Goal: Task Accomplishment & Management: Manage account settings

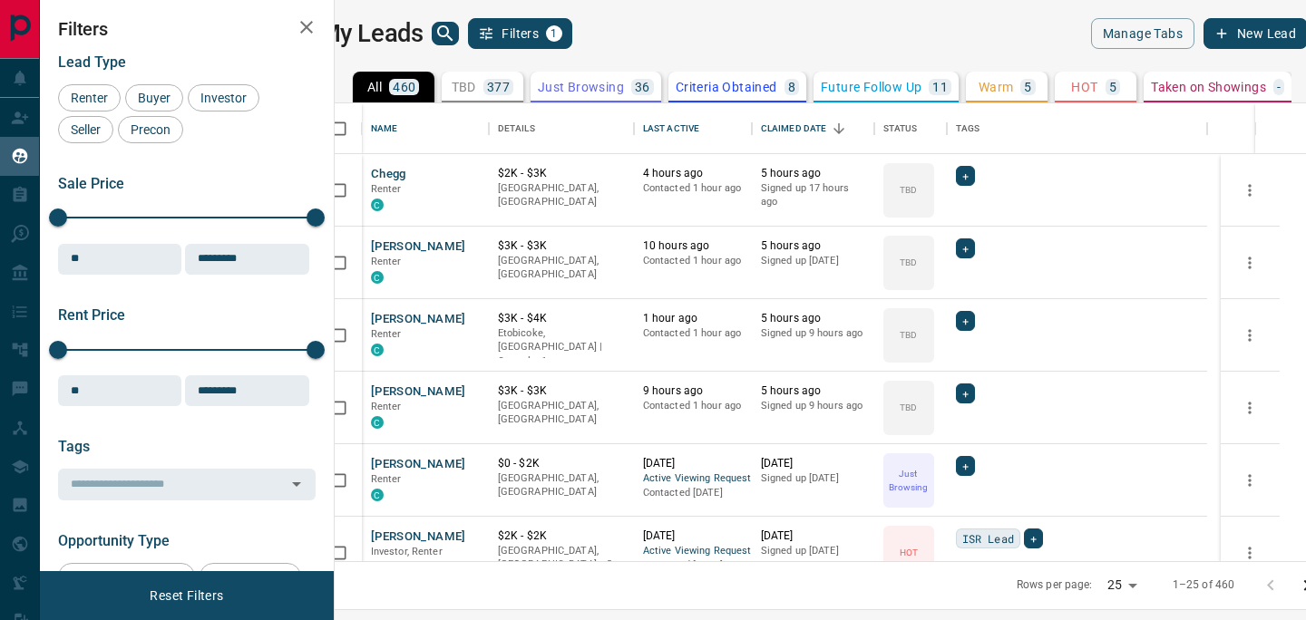
scroll to position [444, 950]
click at [317, 16] on icon "button" at bounding box center [307, 27] width 22 height 22
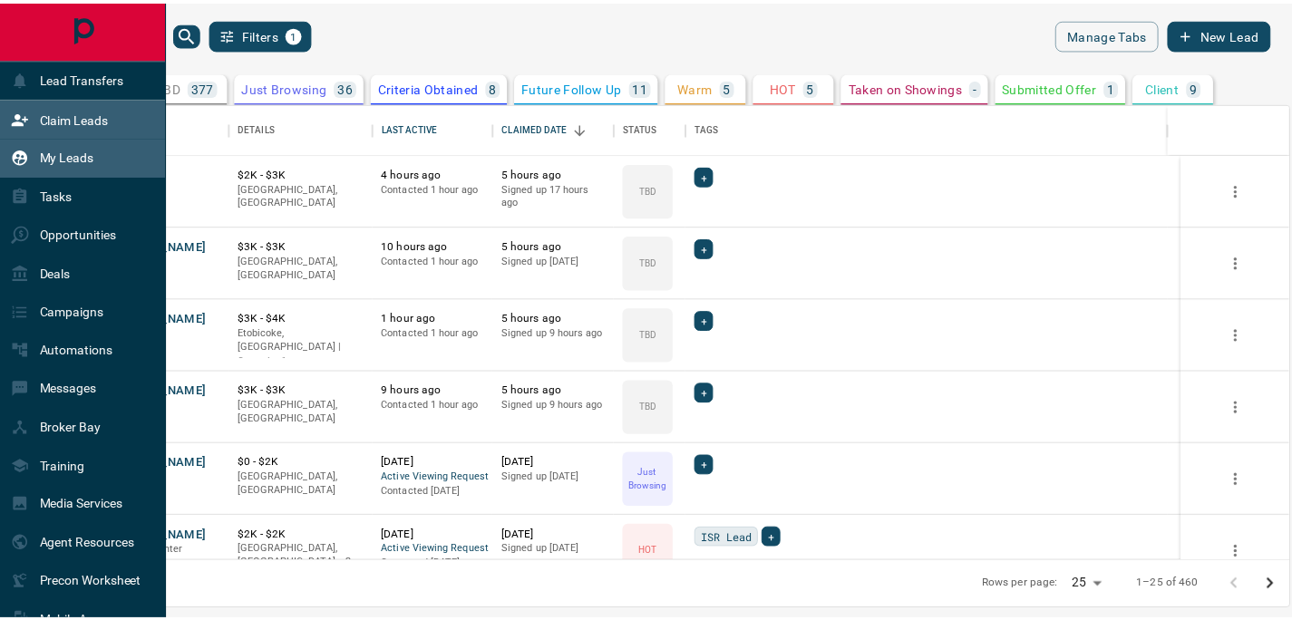
scroll to position [444, 1231]
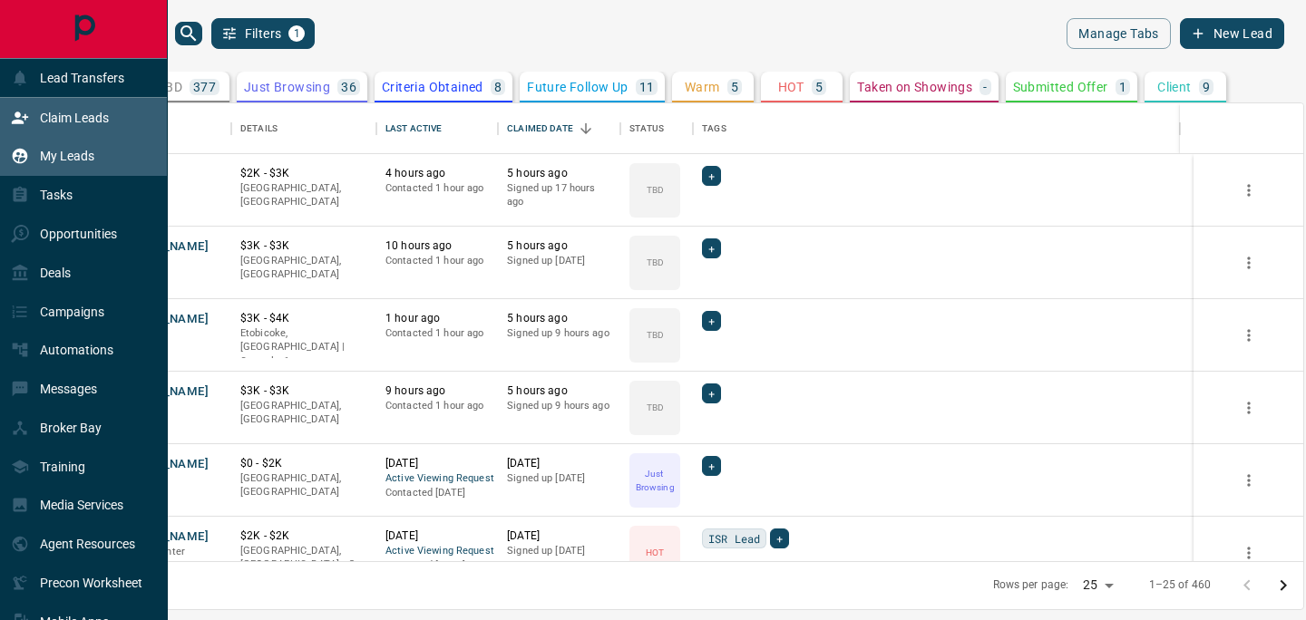
click at [41, 115] on p "Claim Leads" at bounding box center [74, 118] width 69 height 15
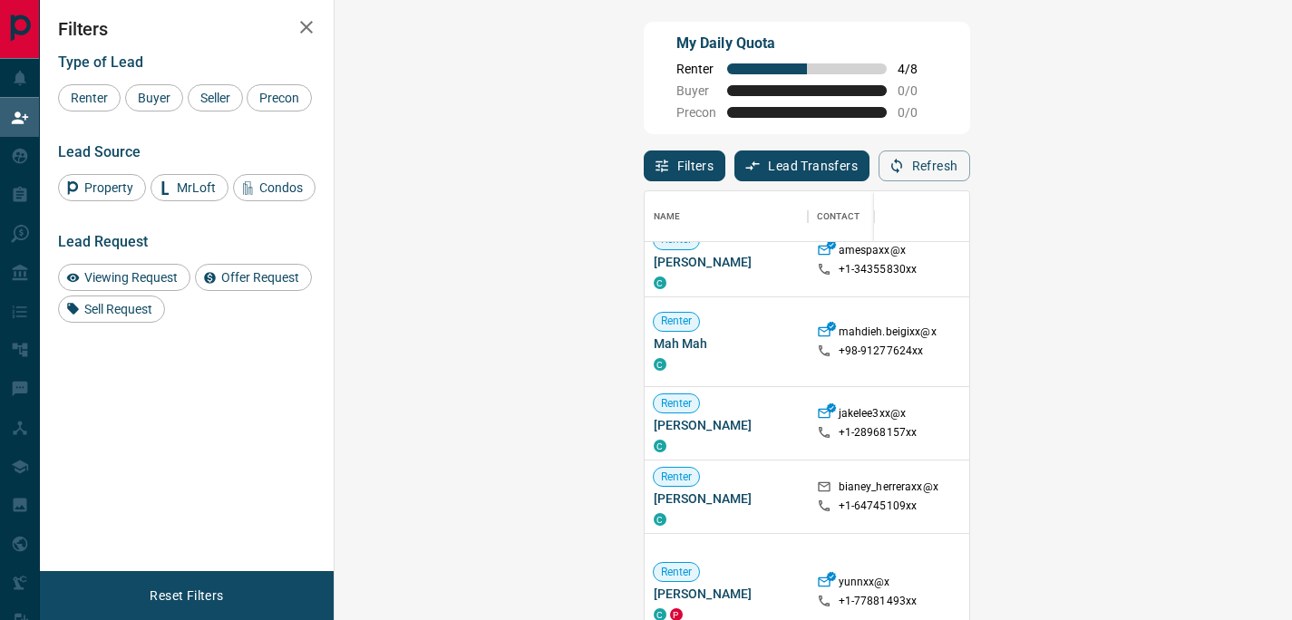
scroll to position [471, 0]
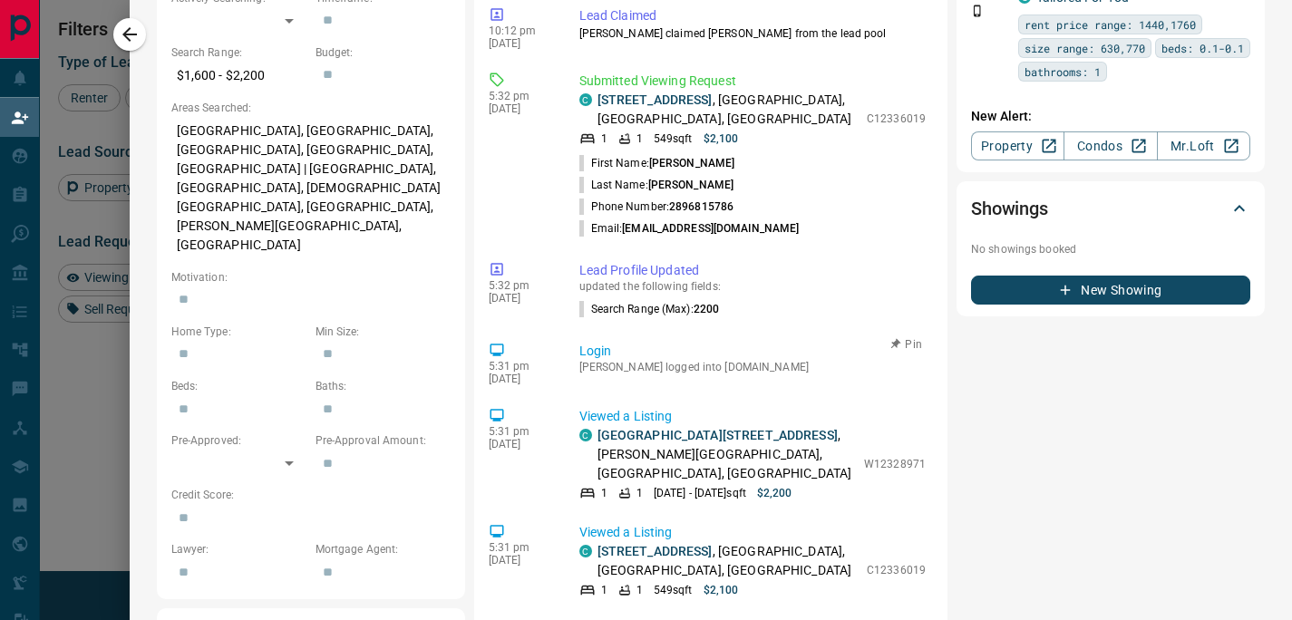
scroll to position [0, 0]
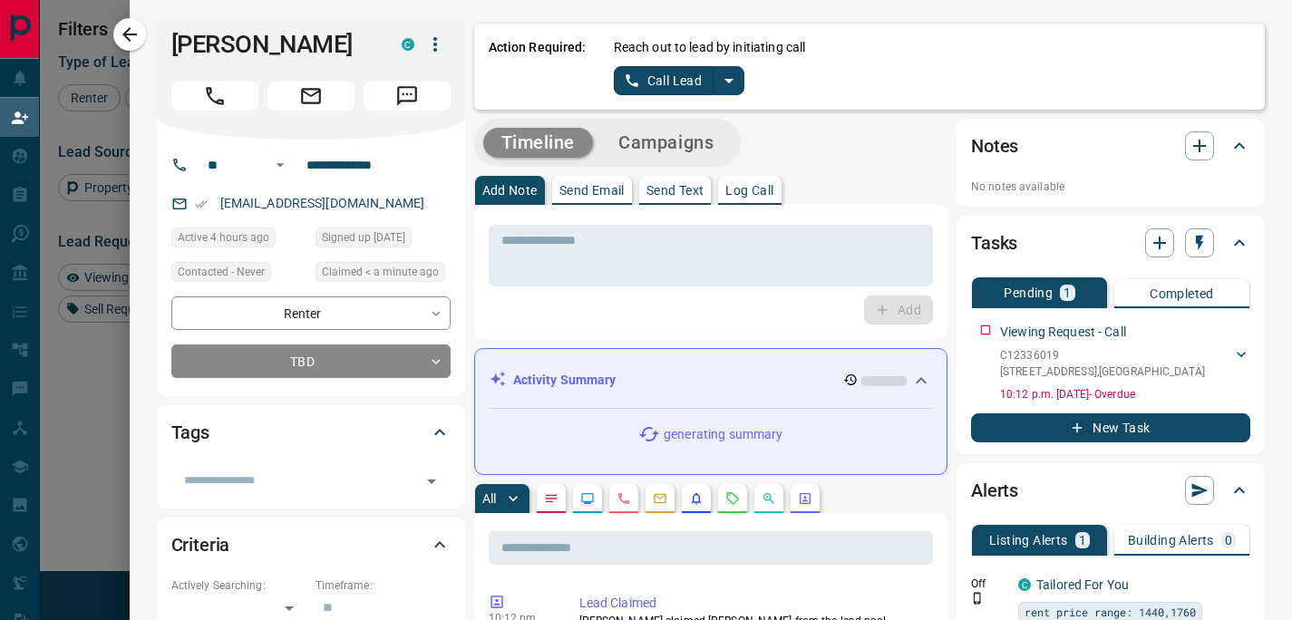
click at [722, 86] on icon "split button" at bounding box center [729, 81] width 22 height 22
click at [632, 147] on li "Log Manual Call" at bounding box center [679, 143] width 111 height 27
click at [707, 73] on button "Log Manual Call" at bounding box center [674, 80] width 120 height 29
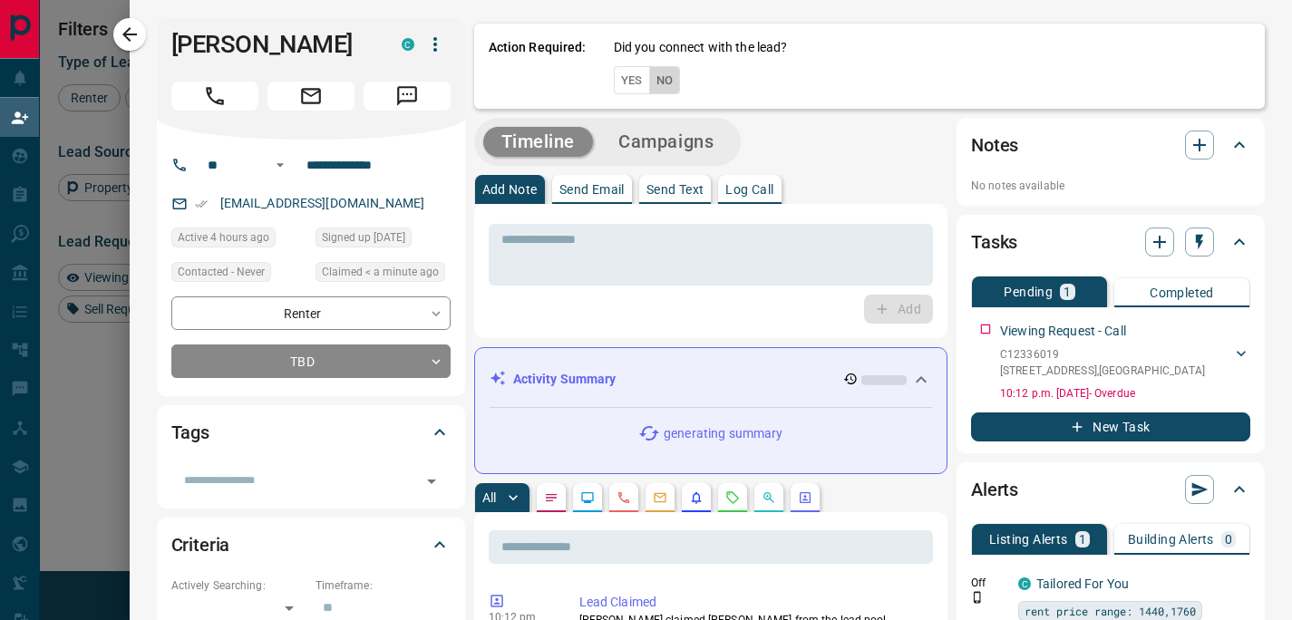
click at [668, 71] on button "No" at bounding box center [665, 80] width 32 height 28
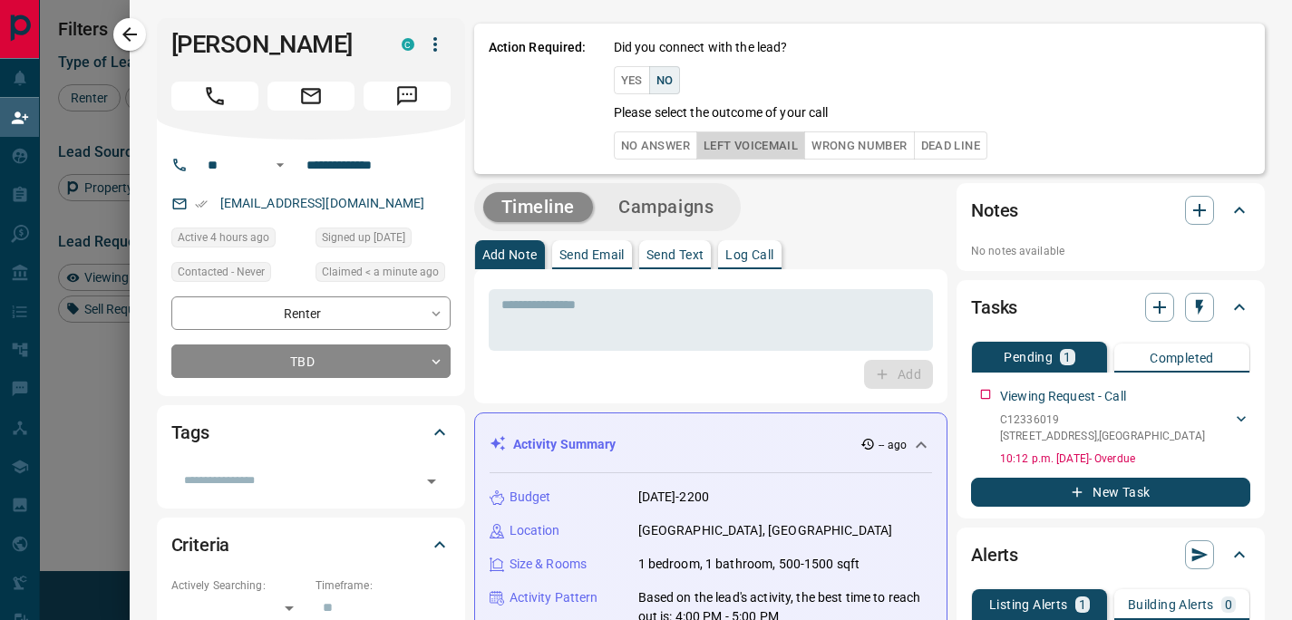
click at [730, 136] on button "Left Voicemail" at bounding box center [751, 146] width 109 height 28
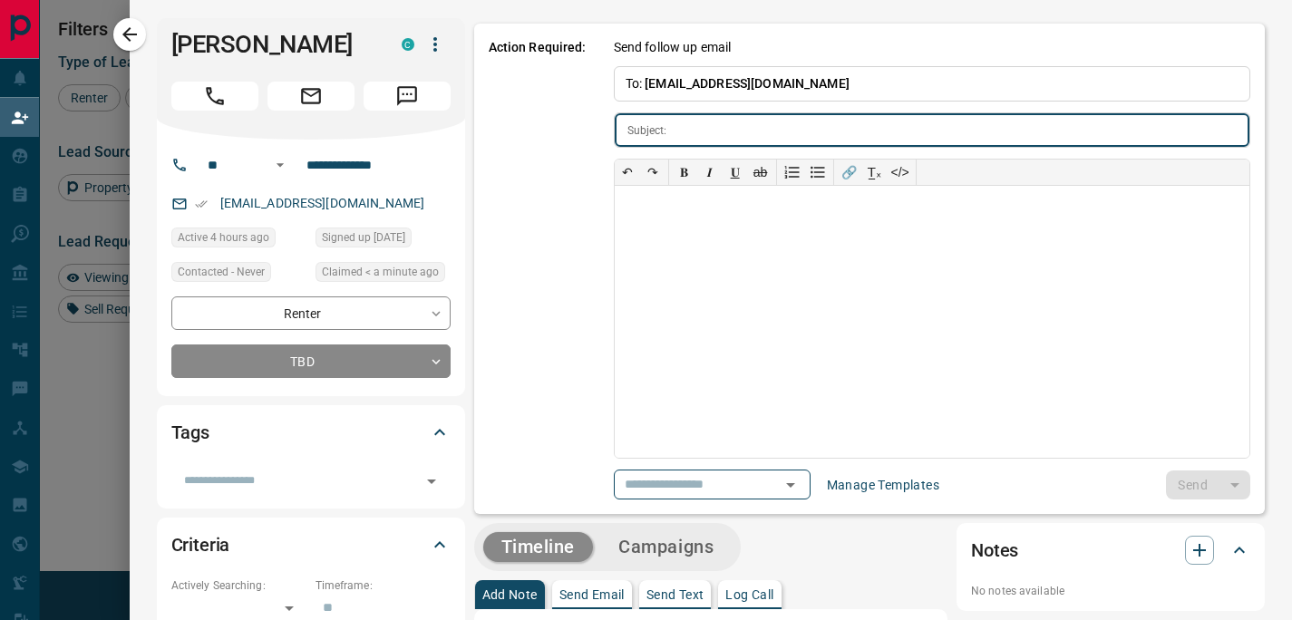
type input "**********"
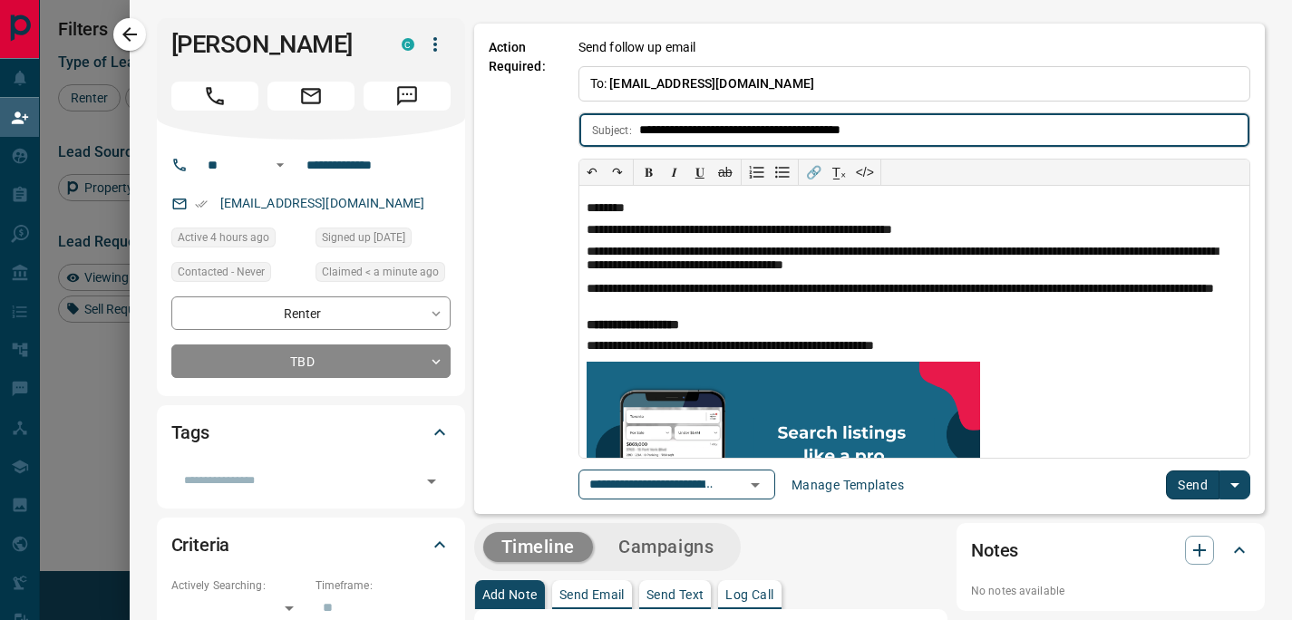
click at [1182, 484] on button "Send" at bounding box center [1193, 485] width 54 height 29
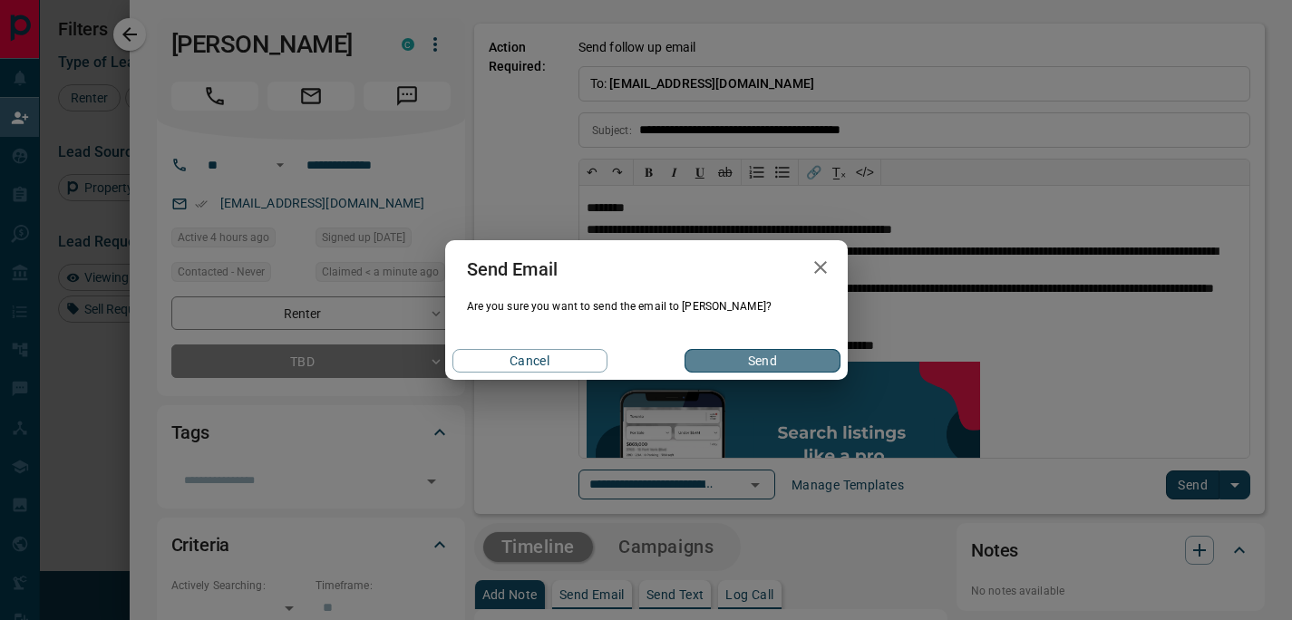
click at [783, 359] on button "Send" at bounding box center [762, 361] width 155 height 24
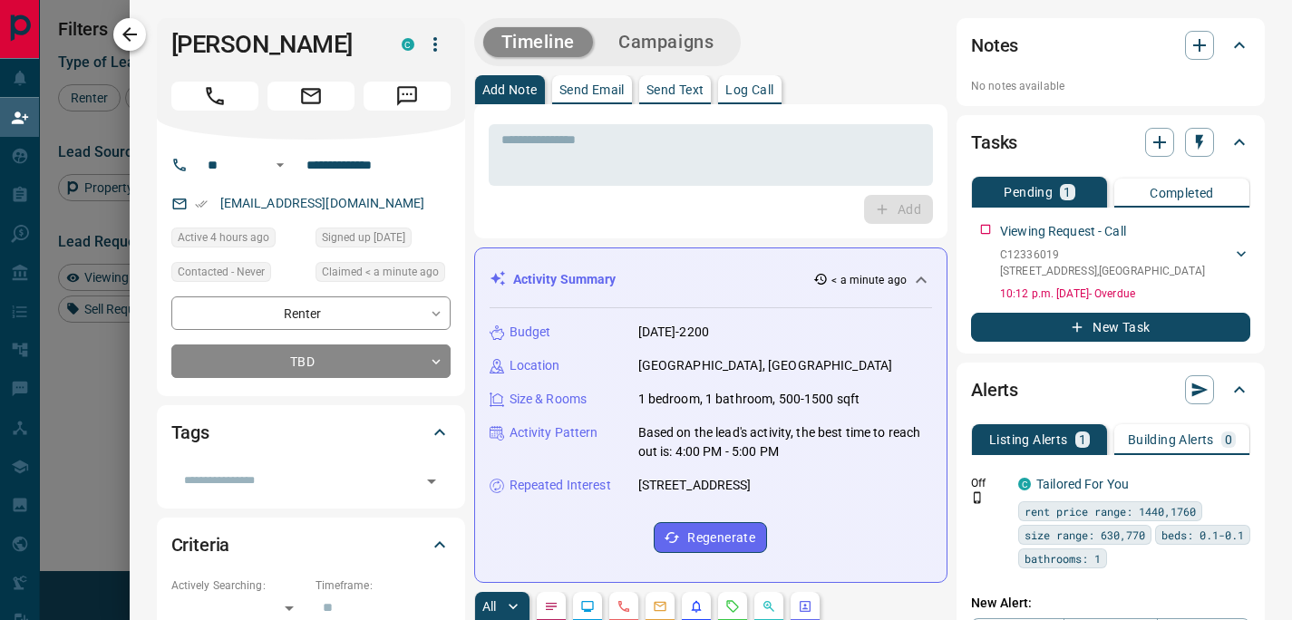
click at [122, 32] on icon "button" at bounding box center [130, 35] width 22 height 22
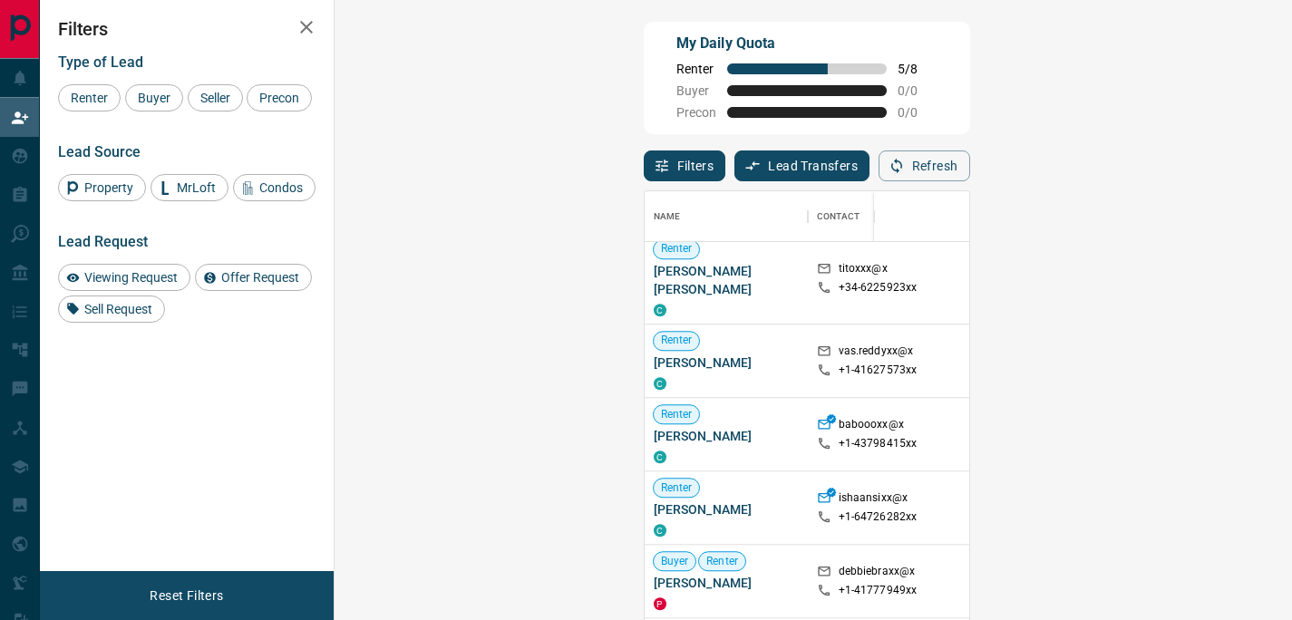
scroll to position [1944, 0]
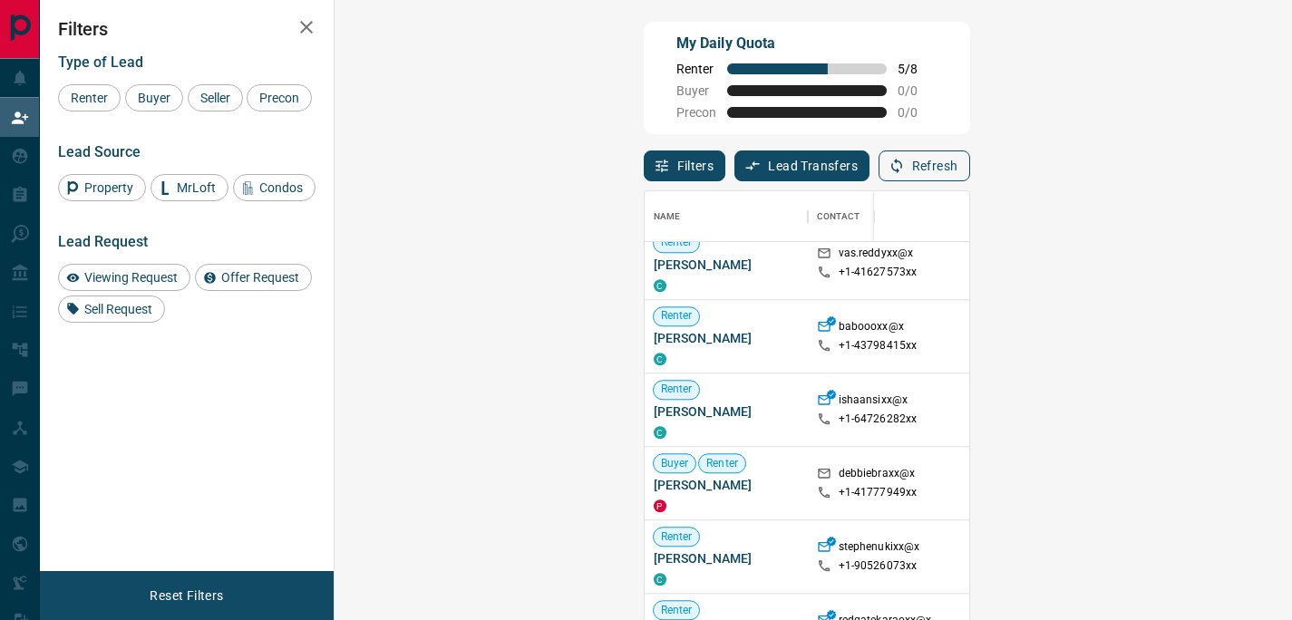
click at [905, 165] on icon "button" at bounding box center [897, 166] width 16 height 16
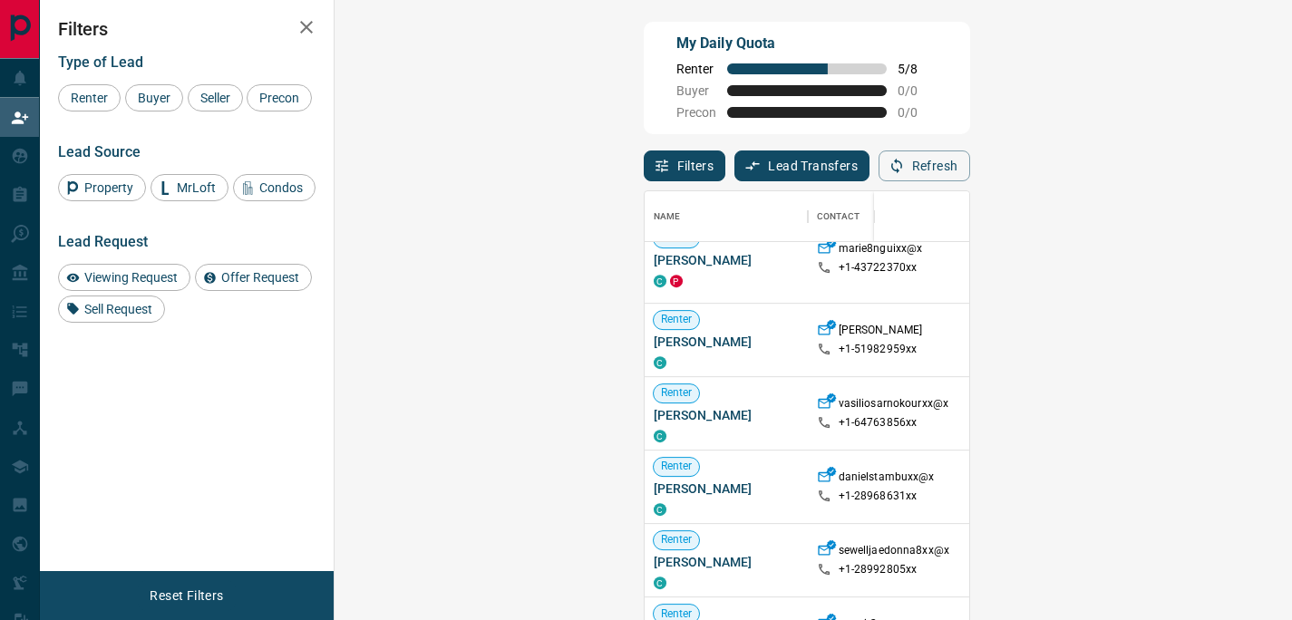
scroll to position [989, 0]
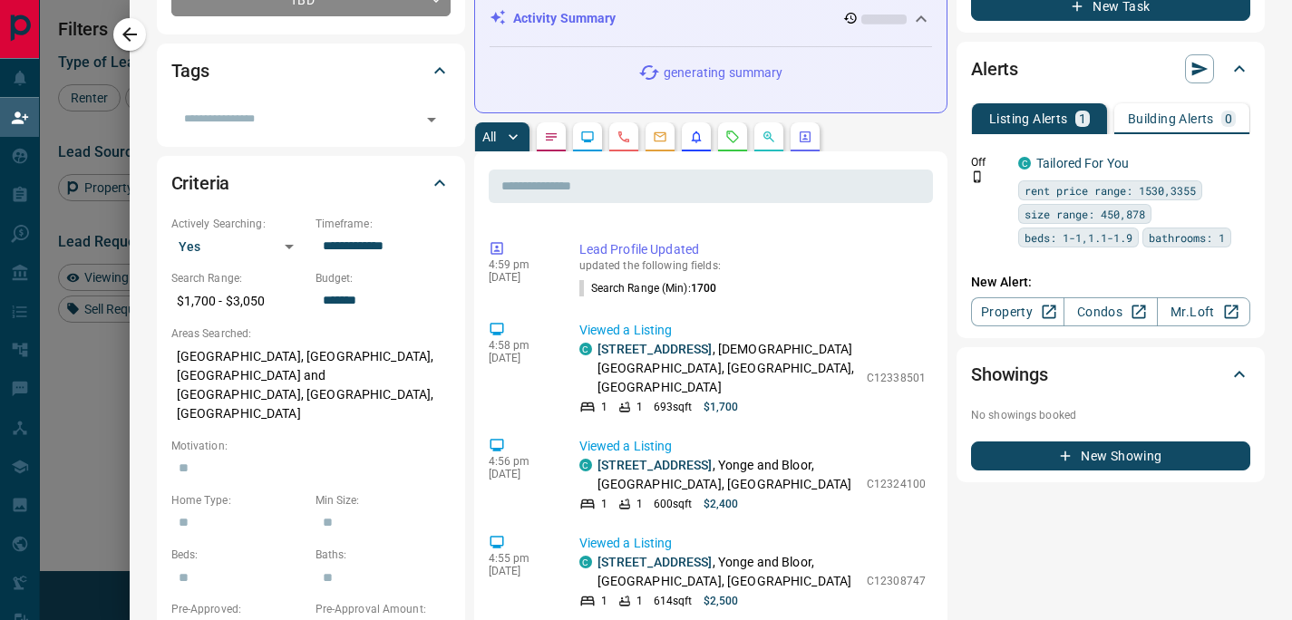
scroll to position [0, 0]
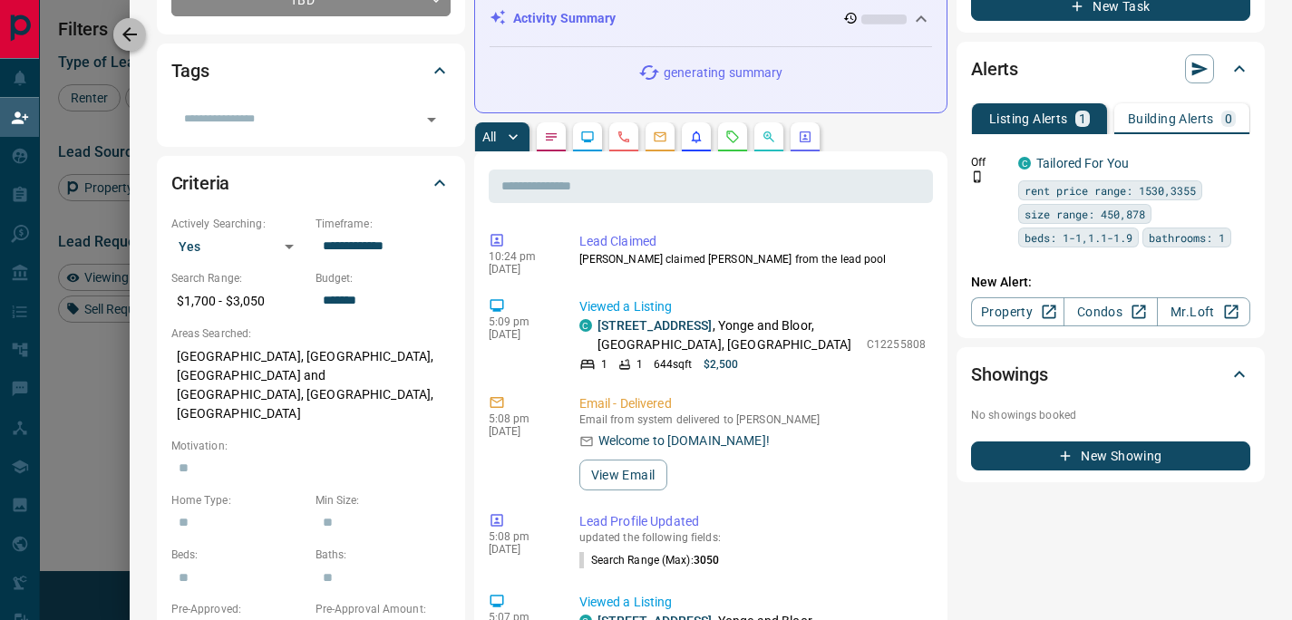
click at [145, 32] on button "button" at bounding box center [129, 34] width 33 height 33
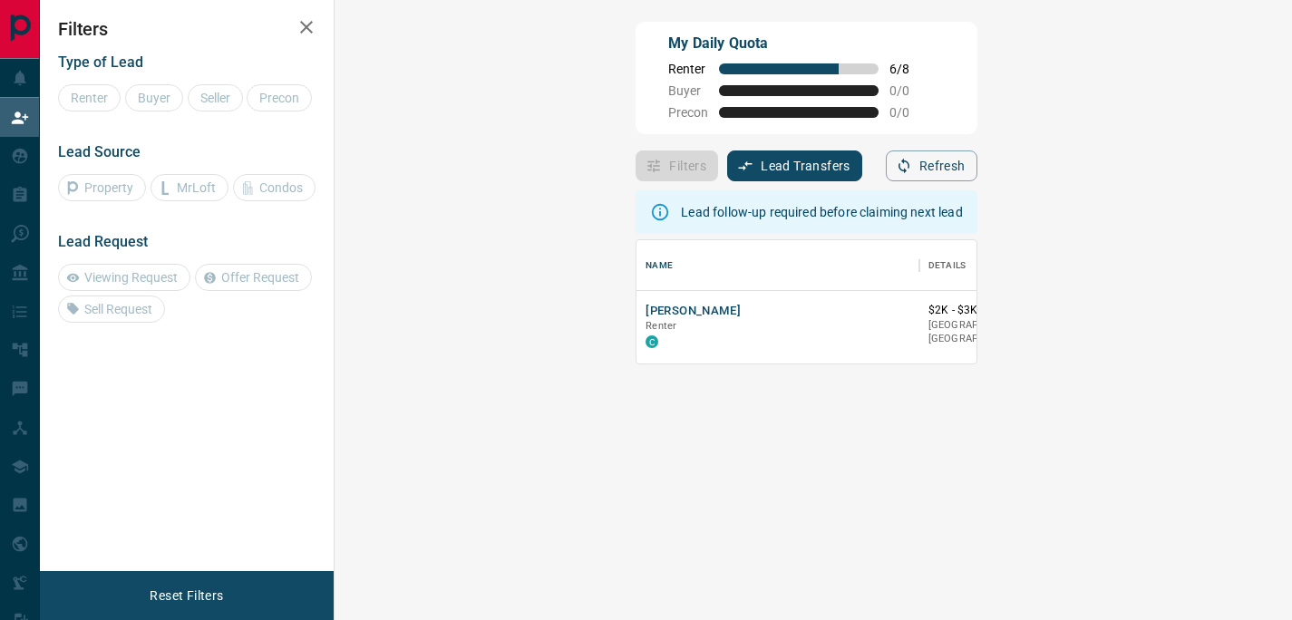
scroll to position [110, 905]
